Goal: Task Accomplishment & Management: Manage account settings

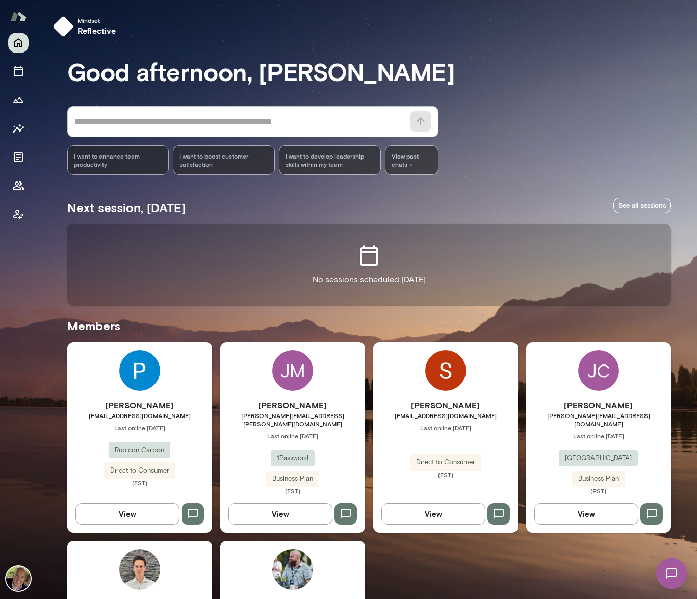
click at [441, 504] on button "View" at bounding box center [434, 514] width 104 height 21
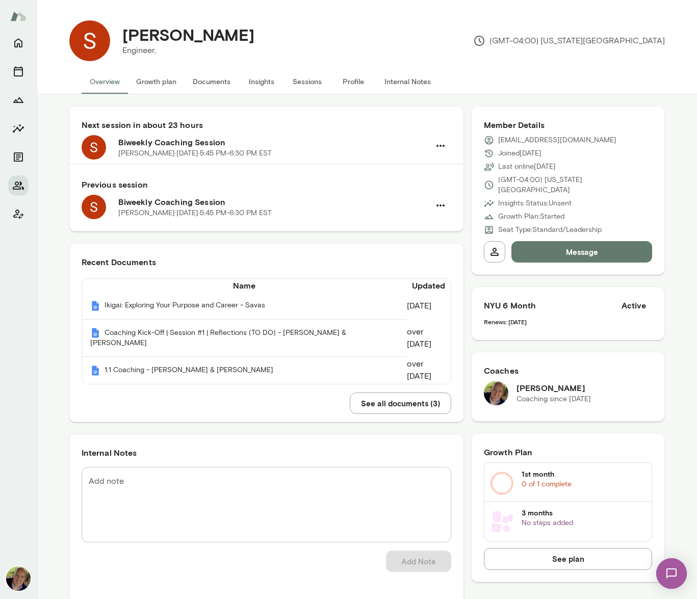
click at [299, 83] on button "Sessions" at bounding box center [308, 81] width 46 height 24
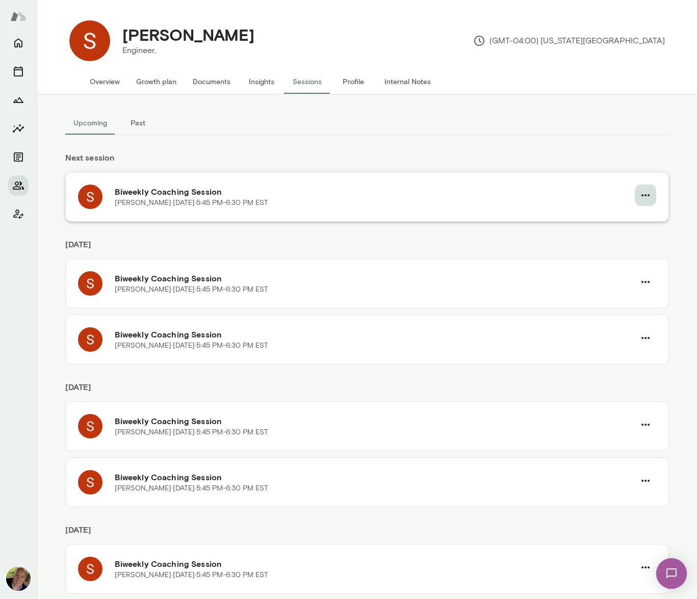
click at [640, 194] on icon "button" at bounding box center [646, 195] width 12 height 12
click at [496, 8] on div at bounding box center [348, 8] width 697 height 0
click at [202, 193] on h6 "Biweekly Coaching Session" at bounding box center [375, 192] width 520 height 12
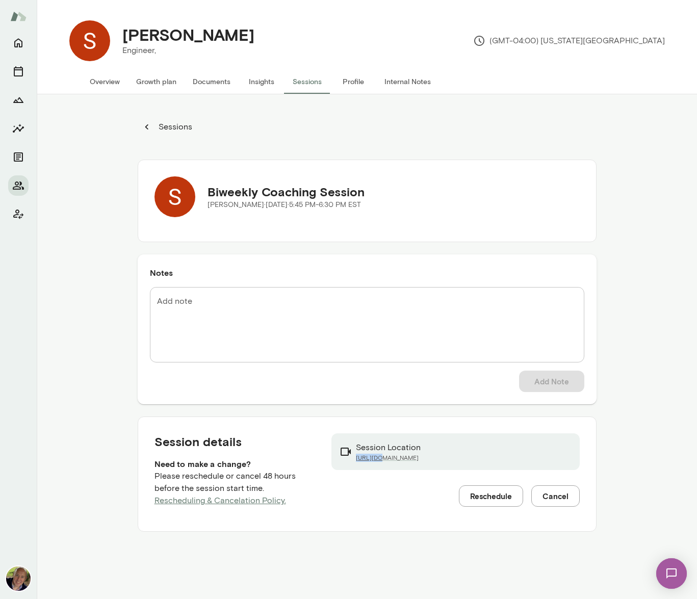
drag, startPoint x: 496, startPoint y: 459, endPoint x: 348, endPoint y: 461, distance: 148.5
click at [348, 461] on div "Session Location [URL][DOMAIN_NAME]" at bounding box center [456, 452] width 248 height 37
click at [472, 457] on div "Session Location [URL][DOMAIN_NAME]" at bounding box center [456, 452] width 248 height 37
drag, startPoint x: 460, startPoint y: 457, endPoint x: 351, endPoint y: 460, distance: 108.7
click at [351, 460] on div "Session Location [URL][DOMAIN_NAME]" at bounding box center [456, 452] width 248 height 37
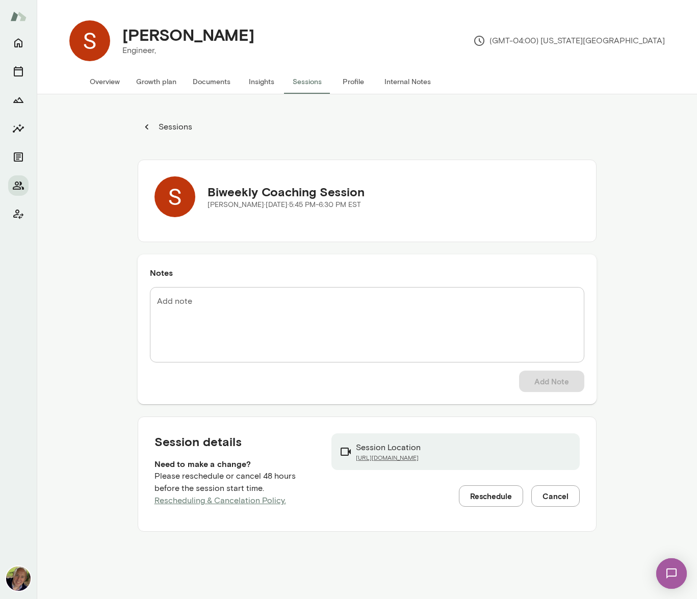
copy link "[URL][DOMAIN_NAME]"
click at [403, 460] on link "[URL][DOMAIN_NAME]" at bounding box center [388, 458] width 65 height 8
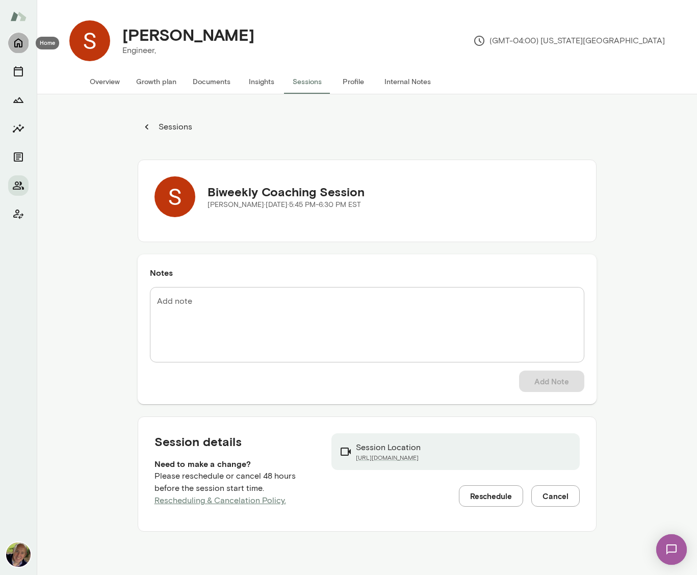
click at [16, 40] on icon "Home" at bounding box center [18, 43] width 8 height 9
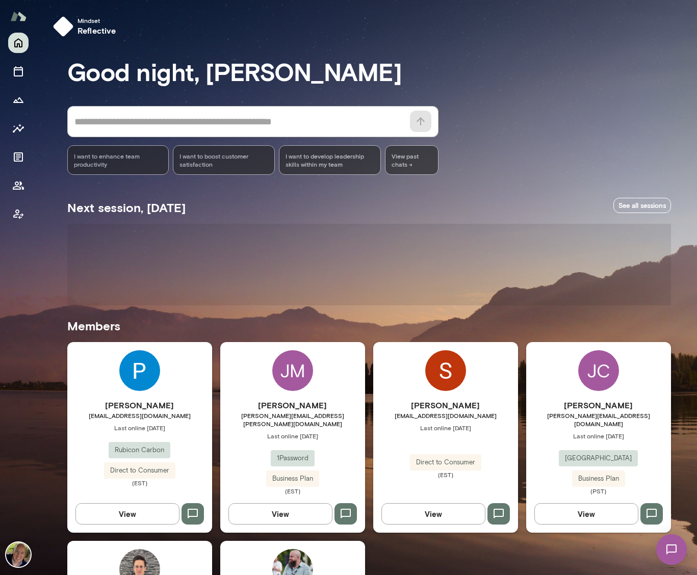
scroll to position [107, 0]
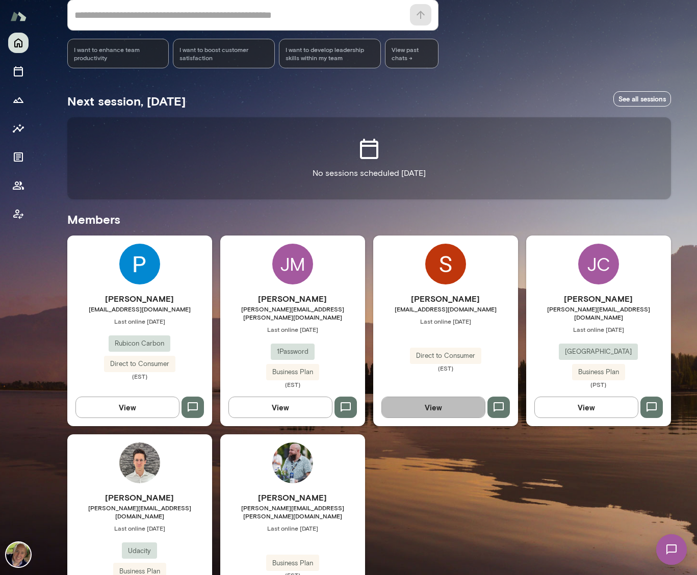
click at [431, 398] on button "View" at bounding box center [434, 407] width 104 height 21
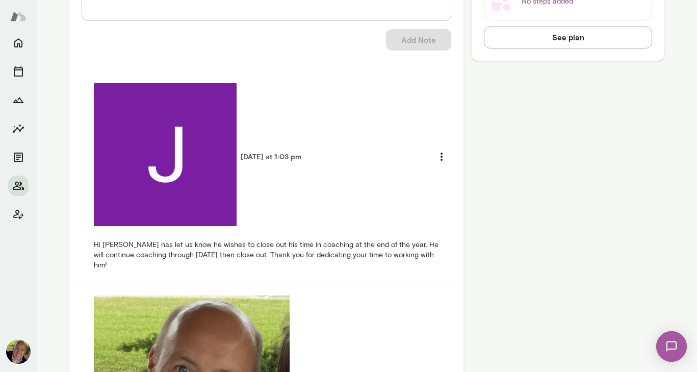
scroll to position [562, 0]
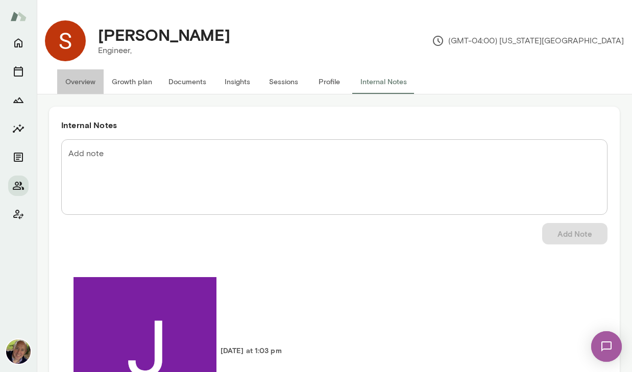
click at [73, 81] on button "Overview" at bounding box center [80, 81] width 46 height 24
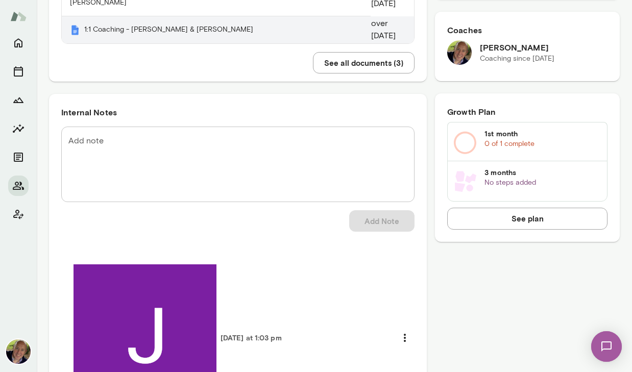
scroll to position [429, 0]
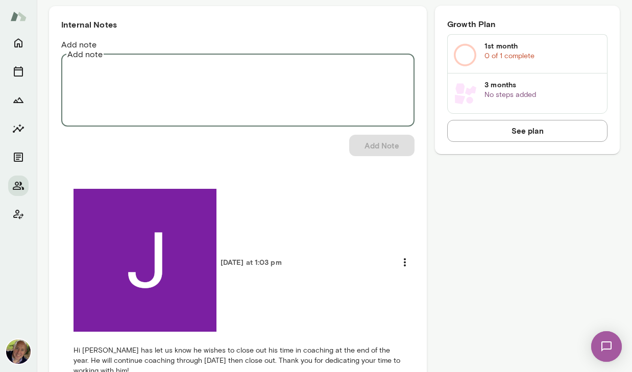
click at [214, 83] on textarea "Add note" at bounding box center [237, 88] width 339 height 59
click at [241, 72] on textarea "Add note" at bounding box center [237, 88] width 339 height 59
click at [138, 68] on textarea "Add note" at bounding box center [237, 88] width 339 height 59
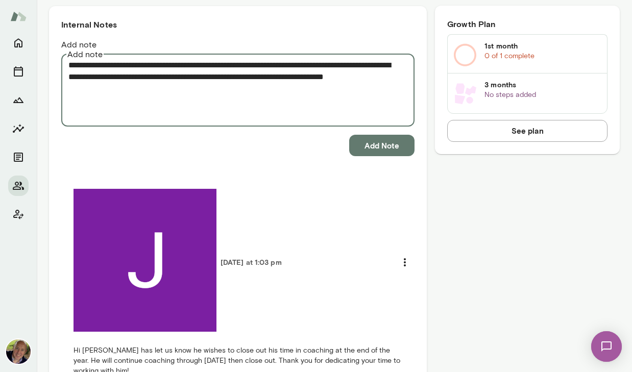
drag, startPoint x: 124, startPoint y: 82, endPoint x: 42, endPoint y: 53, distance: 87.1
click at [42, 53] on div "**********" at bounding box center [334, 330] width 587 height 1320
click at [228, 96] on textarea "**********" at bounding box center [235, 88] width 334 height 59
type textarea "**********"
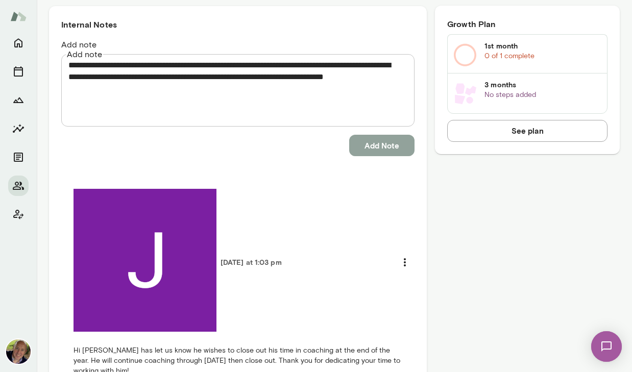
click at [386, 140] on button "Add Note" at bounding box center [381, 145] width 65 height 21
